Goal: Information Seeking & Learning: Check status

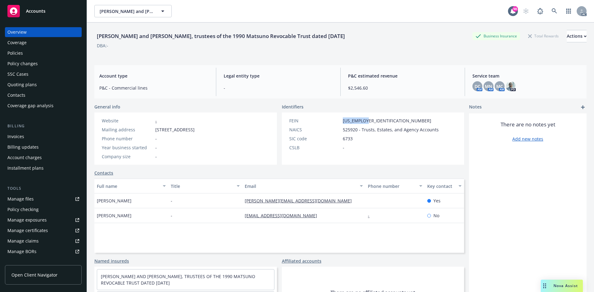
drag, startPoint x: 337, startPoint y: 121, endPoint x: 366, endPoint y: 121, distance: 28.5
click at [366, 121] on div "FEIN 05-0000000" at bounding box center [364, 121] width 154 height 6
copy div "05-0000000"
click at [13, 54] on div "Policies" at bounding box center [14, 53] width 15 height 10
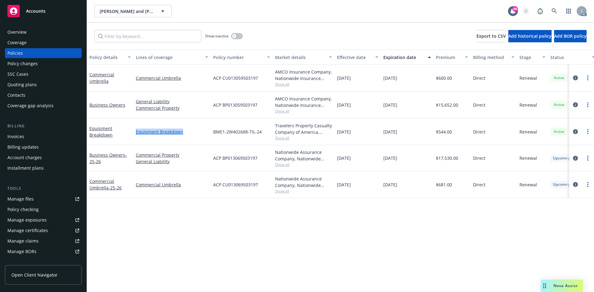
drag, startPoint x: 131, startPoint y: 132, endPoint x: 185, endPoint y: 131, distance: 54.1
click at [185, 131] on div "Equipment Breakdown Equipment Breakdown BME1-2W402688-TIL-24 Travelers Property…" at bounding box center [385, 131] width 597 height 27
click at [242, 36] on button "button" at bounding box center [237, 36] width 12 height 6
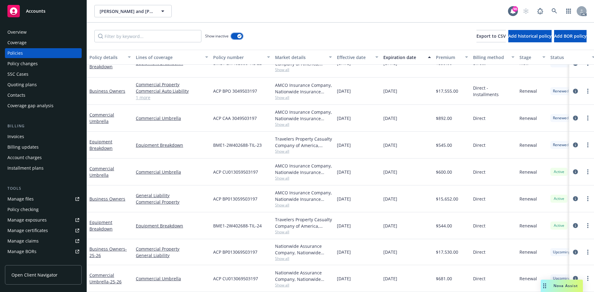
scroll to position [222, 0]
drag, startPoint x: 339, startPoint y: 141, endPoint x: 406, endPoint y: 139, distance: 67.8
click at [406, 139] on div "Equipment Breakdown Equipment Breakdown BME1-2W402688-TIL-23 Travelers Property…" at bounding box center [385, 145] width 597 height 27
click at [284, 149] on span "Show all" at bounding box center [303, 151] width 57 height 5
click at [254, 142] on span "BME1-2W402688-TIL-23" at bounding box center [237, 145] width 49 height 6
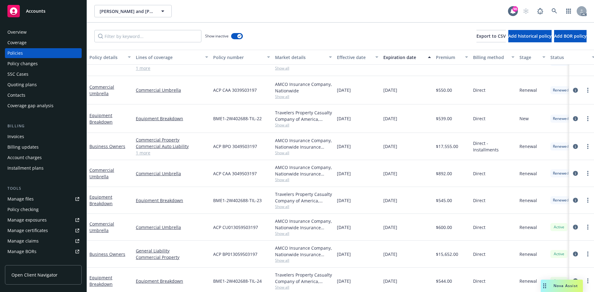
scroll to position [160, 0]
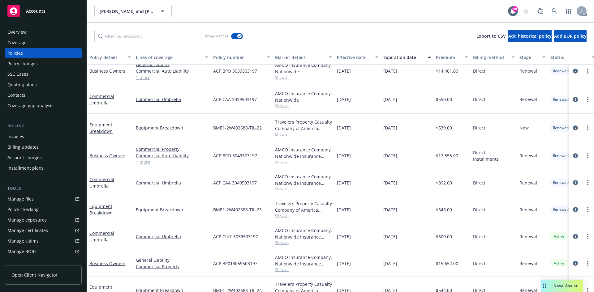
drag, startPoint x: 332, startPoint y: 130, endPoint x: 414, endPoint y: 130, distance: 82.6
click at [414, 130] on div "Equipment Breakdown Equipment Breakdown BME1-2W402688-TIL-22 Travelers Property…" at bounding box center [385, 128] width 597 height 28
click at [411, 115] on div "12/01/2023" at bounding box center [407, 128] width 53 height 28
click at [286, 134] on span "Show all" at bounding box center [303, 134] width 57 height 5
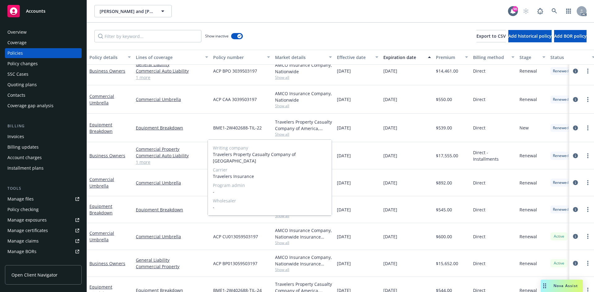
click at [315, 134] on span "Show all" at bounding box center [303, 134] width 57 height 5
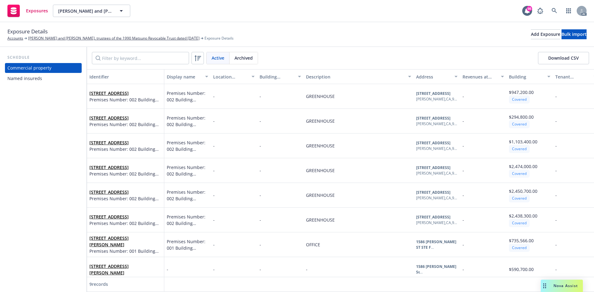
scroll to position [34, 0]
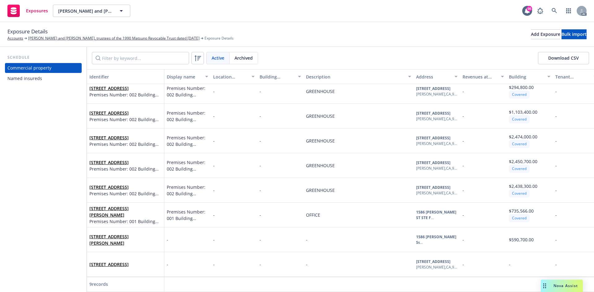
click at [13, 75] on div "Named insureds" at bounding box center [24, 79] width 35 height 10
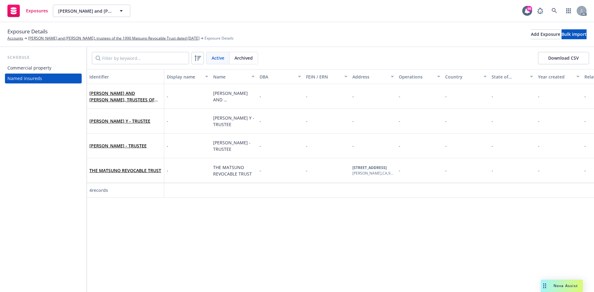
drag, startPoint x: 143, startPoint y: 197, endPoint x: 267, endPoint y: 200, distance: 123.4
click at [267, 198] on div "Identifier Display name Name DBA FEIN / ERN Address Operations Country State of…" at bounding box center [340, 133] width 507 height 129
click at [28, 64] on div "Commercial property" at bounding box center [29, 68] width 44 height 10
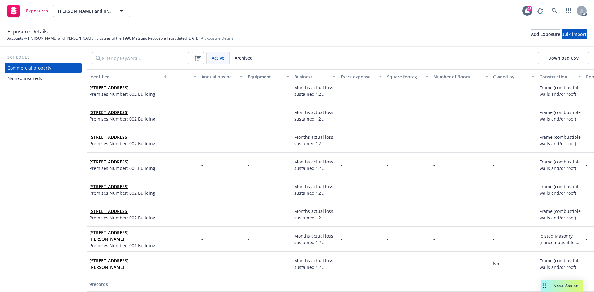
scroll to position [0, 771]
